Goal: Information Seeking & Learning: Learn about a topic

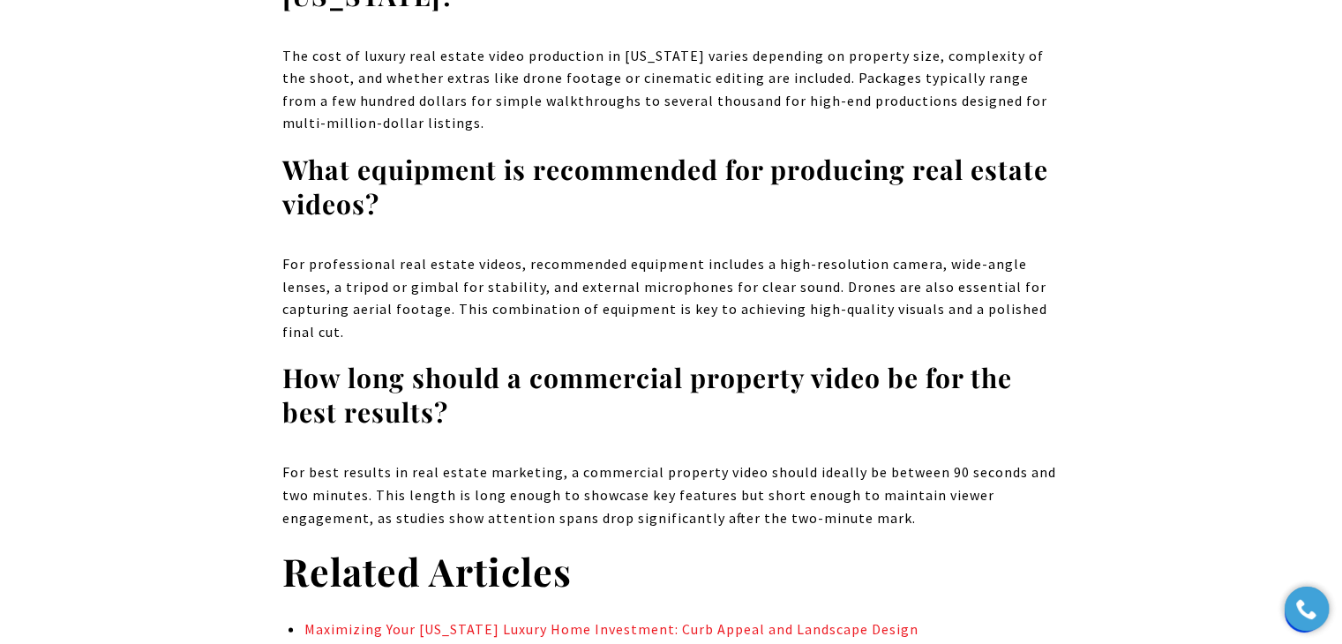
scroll to position [10277, 0]
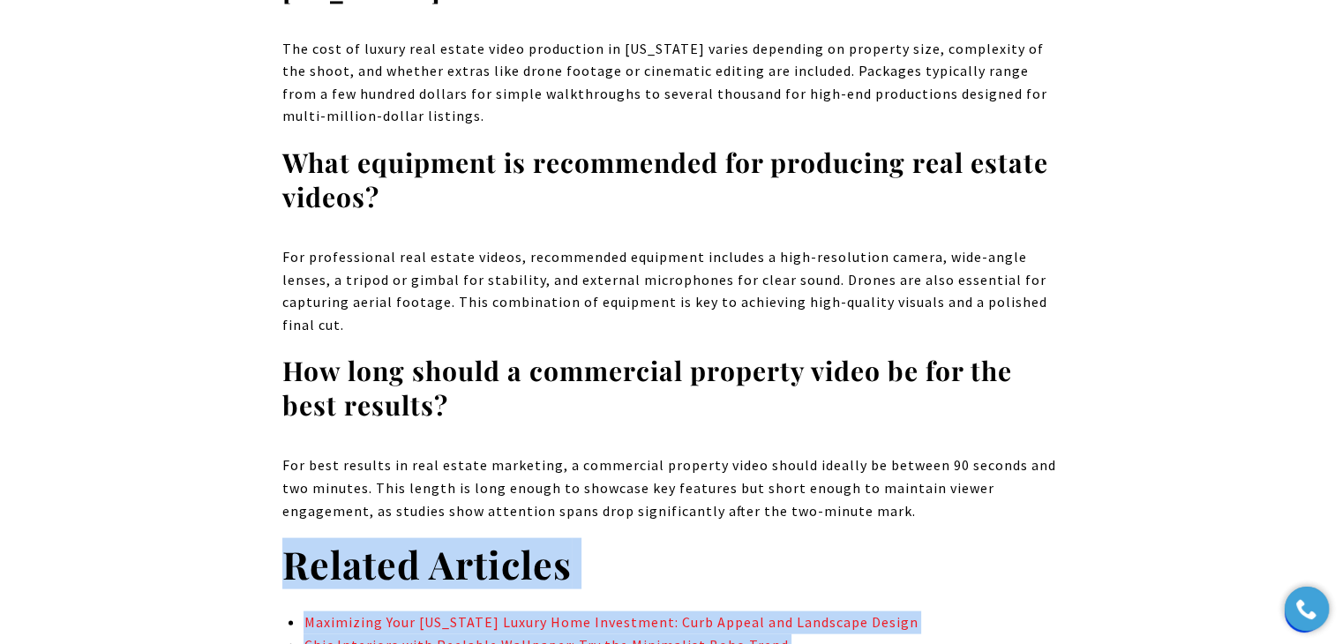
drag, startPoint x: 709, startPoint y: 520, endPoint x: 131, endPoint y: 401, distance: 590.8
copy div "Related Articles Maximizing Your Puerto Rico Luxury Home Investment: Curb Appea…"
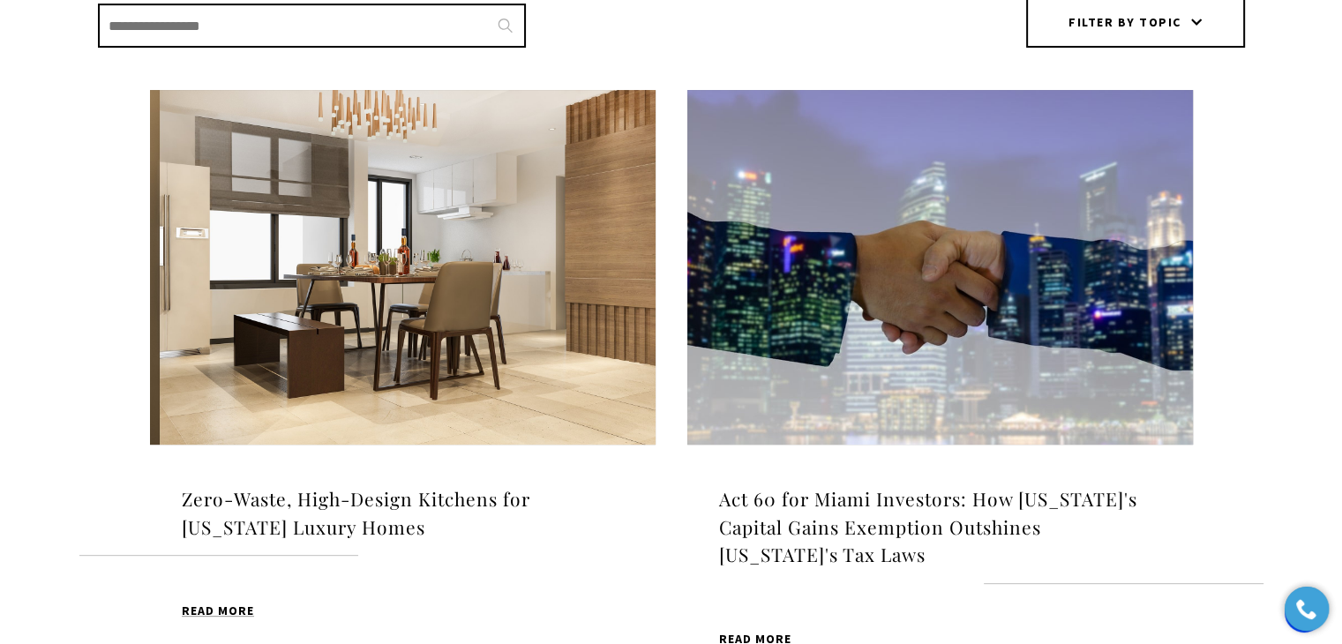
click at [360, 335] on img at bounding box center [402, 267] width 505 height 355
